Goal: Transaction & Acquisition: Purchase product/service

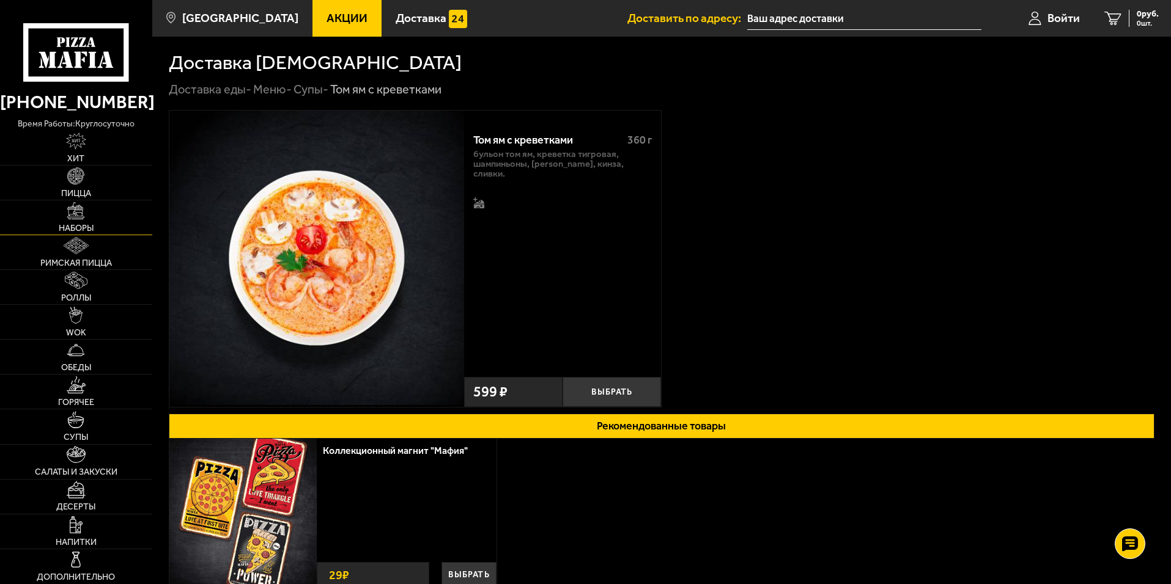
click at [94, 225] on span "Наборы" at bounding box center [76, 228] width 35 height 9
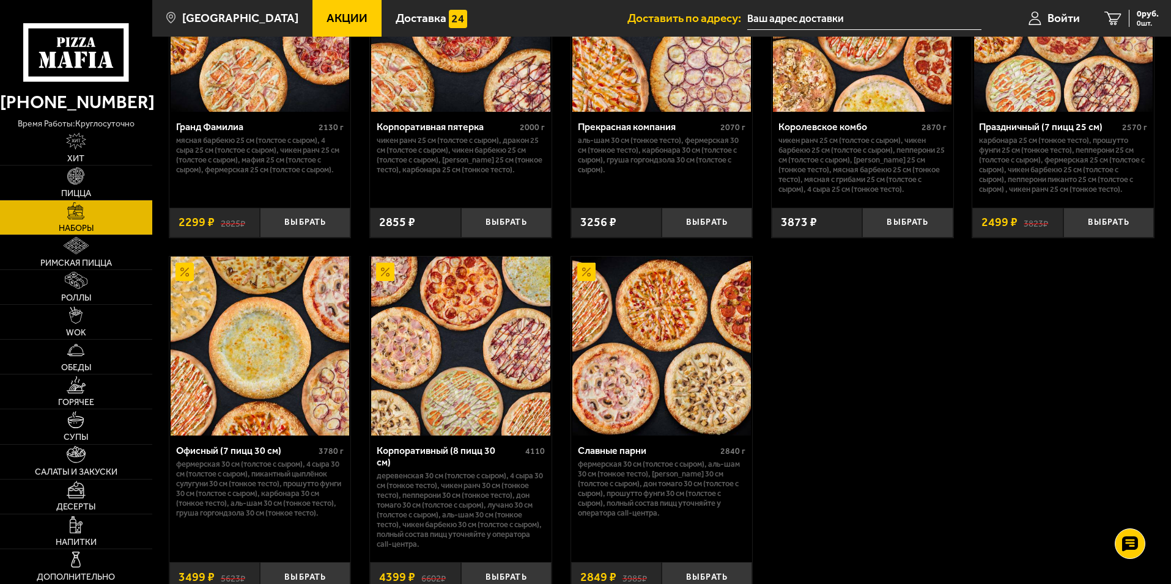
scroll to position [1863, 0]
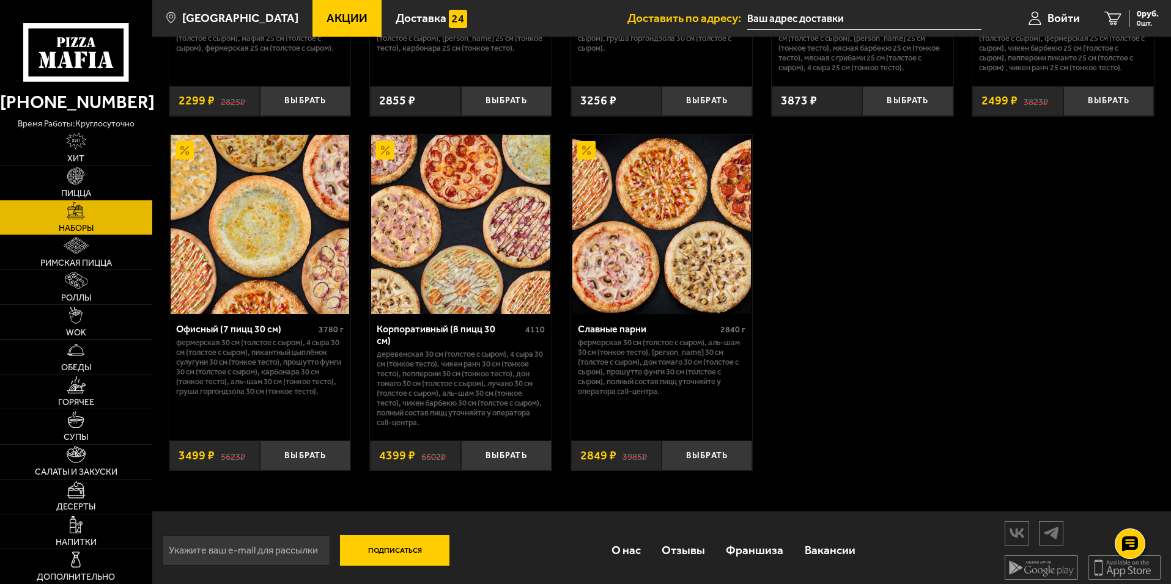
click at [671, 242] on img at bounding box center [661, 224] width 178 height 178
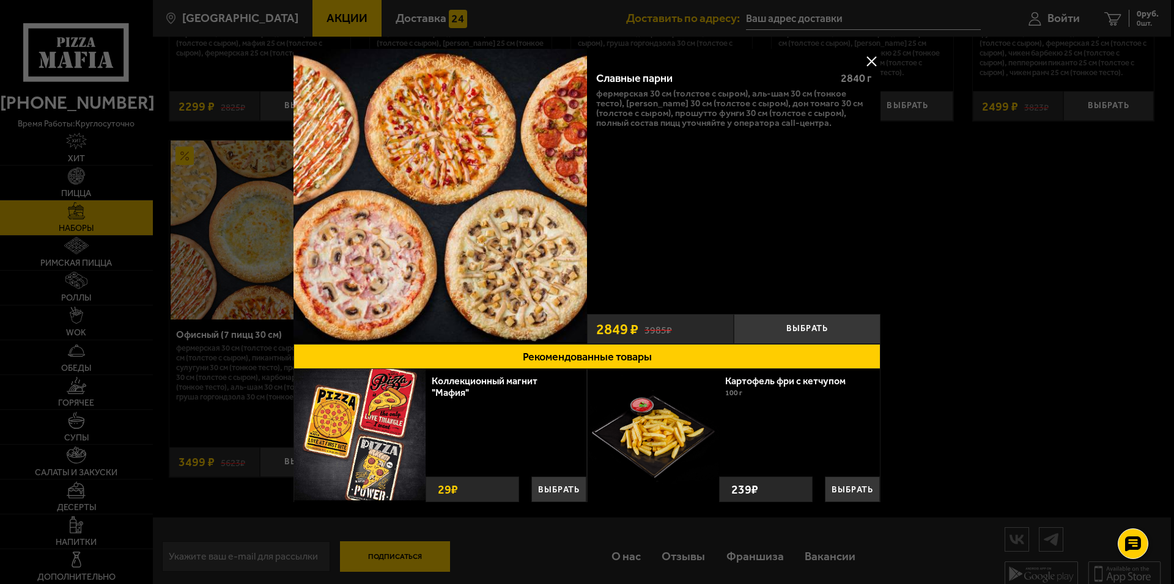
click at [339, 435] on img at bounding box center [359, 434] width 131 height 131
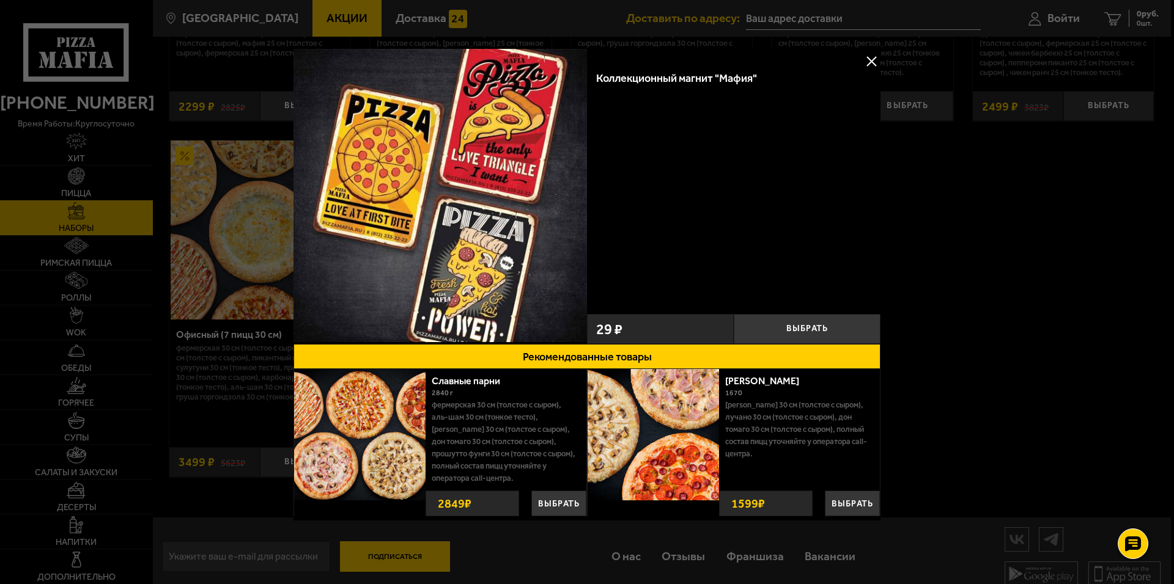
click at [1032, 324] on div at bounding box center [587, 292] width 1174 height 584
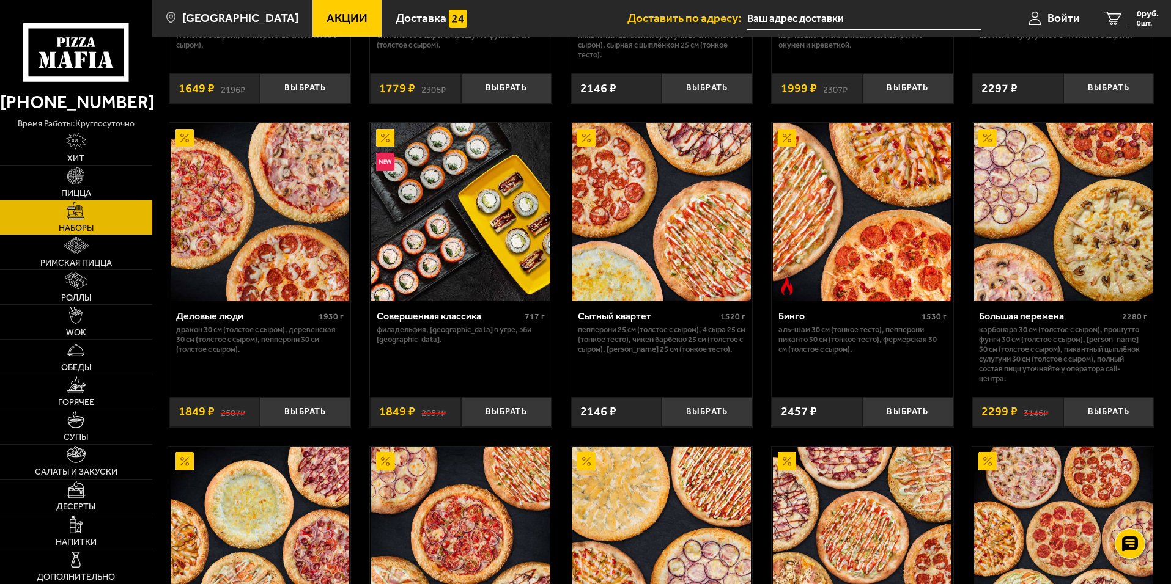
scroll to position [1007, 0]
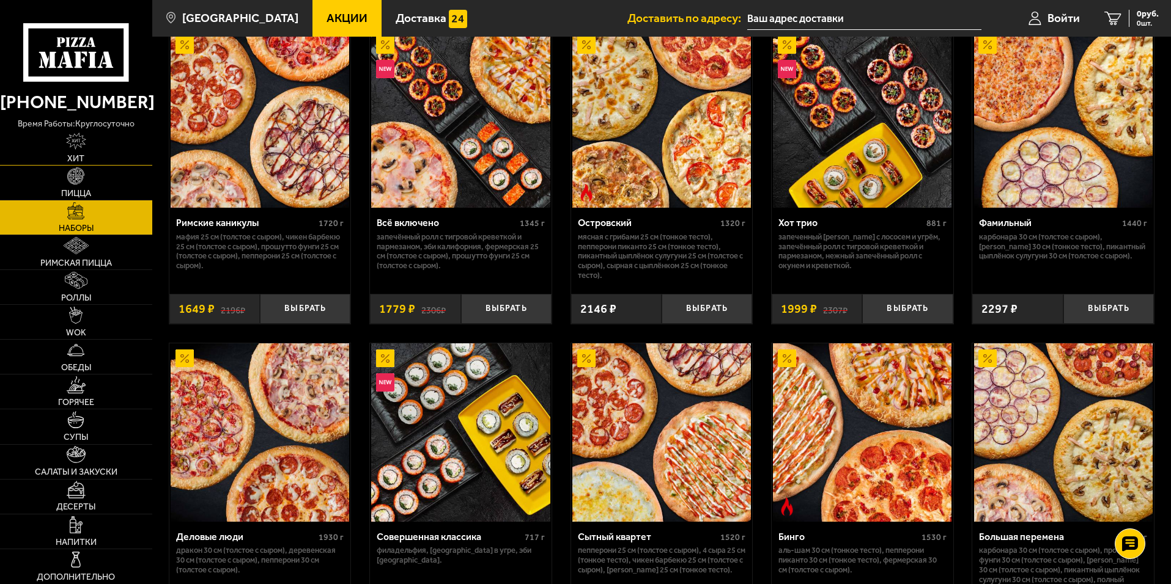
click at [84, 137] on img at bounding box center [76, 141] width 21 height 17
